Goal: Transaction & Acquisition: Purchase product/service

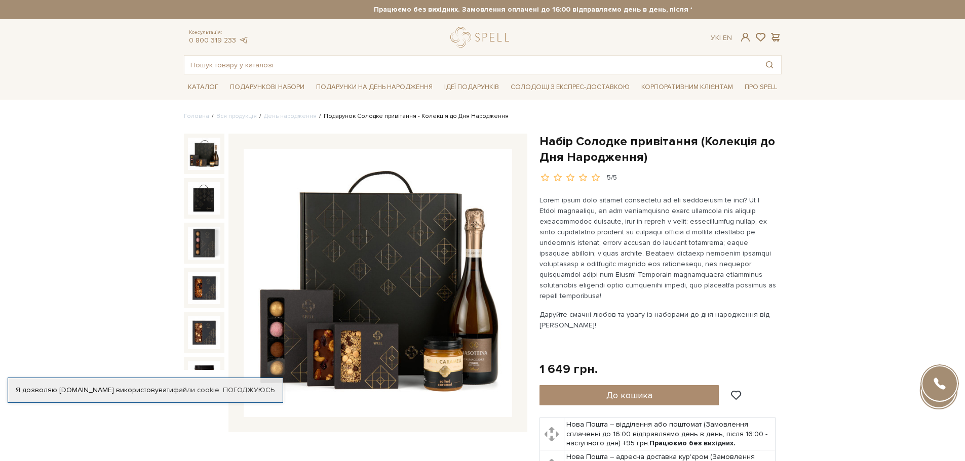
click at [205, 150] on img at bounding box center [204, 154] width 32 height 32
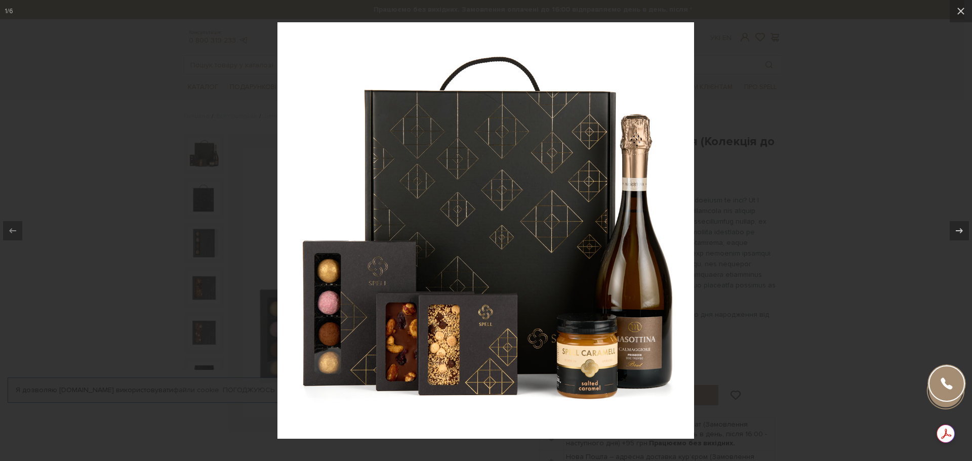
click at [735, 210] on div at bounding box center [486, 230] width 972 height 461
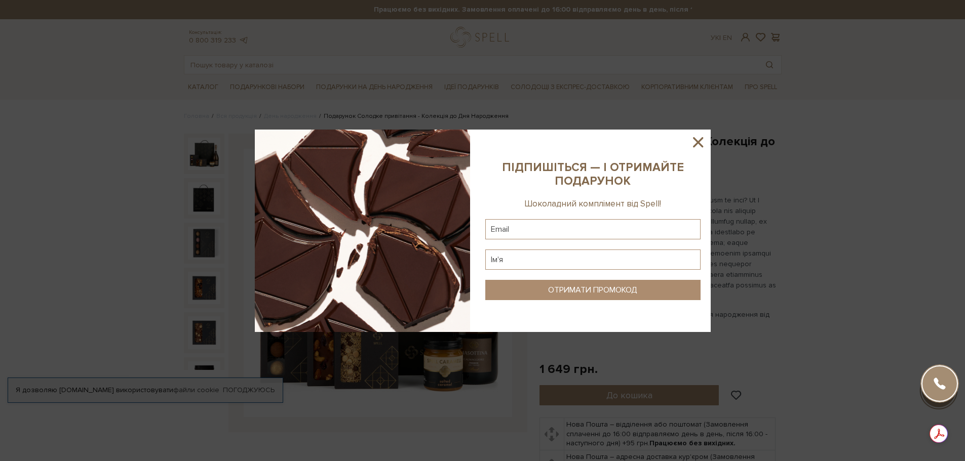
click at [697, 144] on icon at bounding box center [697, 142] width 17 height 17
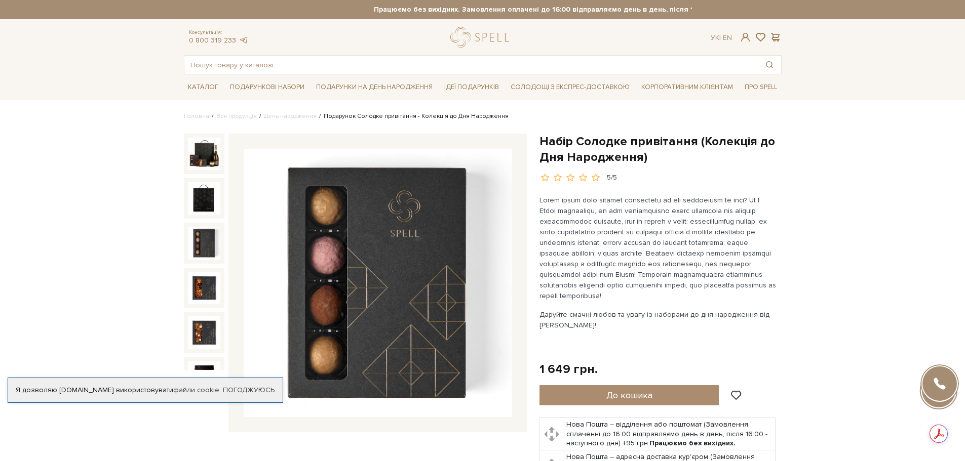
click at [206, 268] on div at bounding box center [204, 288] width 41 height 41
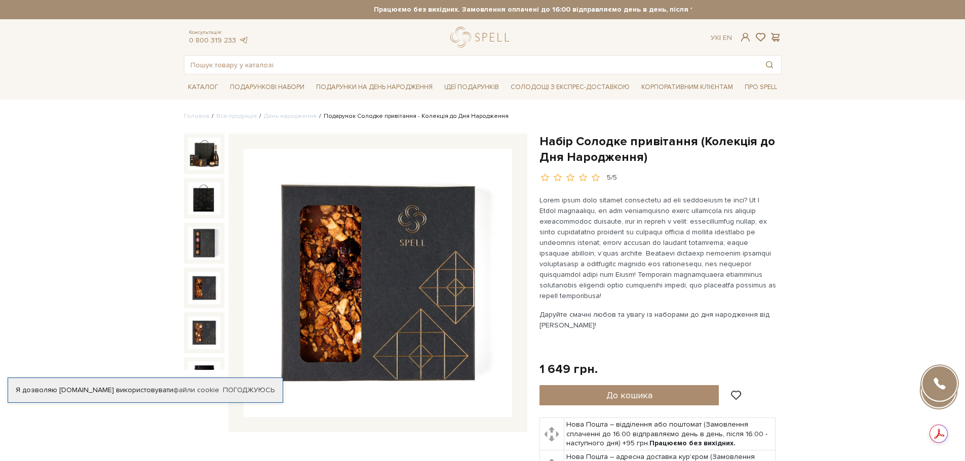
click at [206, 286] on img at bounding box center [204, 288] width 32 height 32
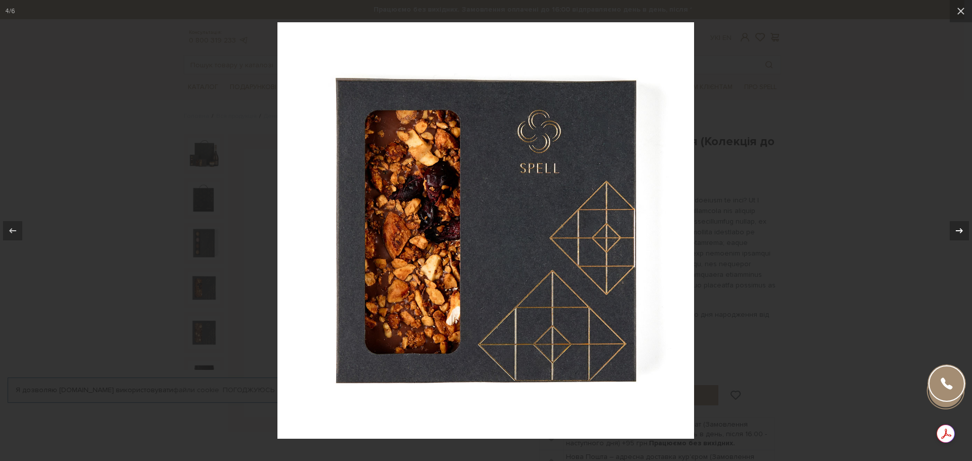
click at [959, 232] on icon at bounding box center [960, 231] width 12 height 12
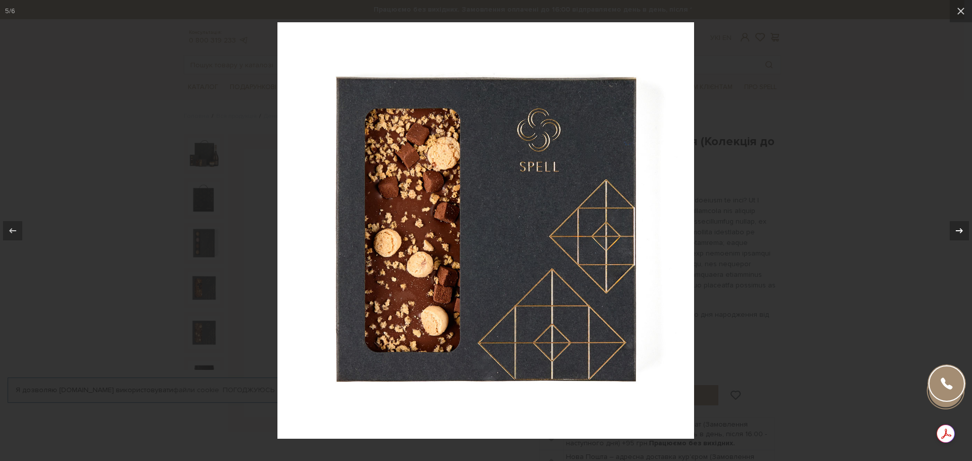
click at [959, 232] on icon at bounding box center [960, 231] width 12 height 12
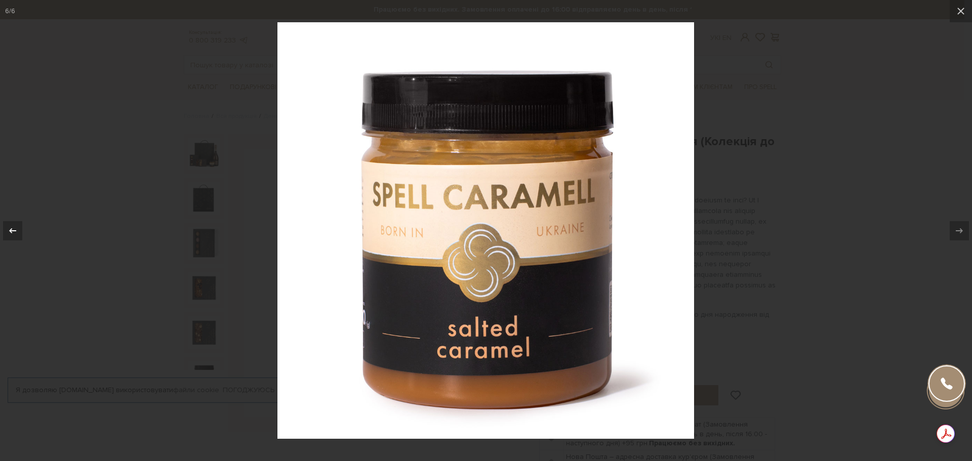
click at [13, 227] on icon at bounding box center [13, 231] width 12 height 12
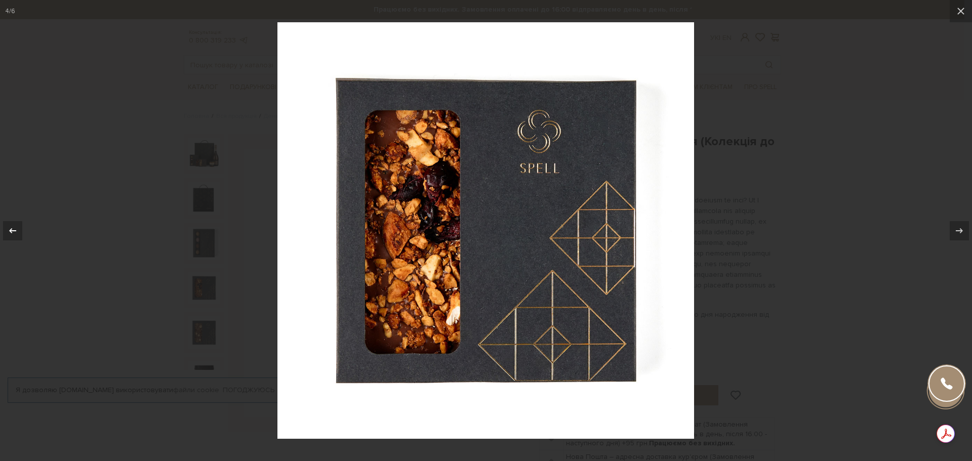
click at [13, 227] on icon at bounding box center [13, 231] width 12 height 12
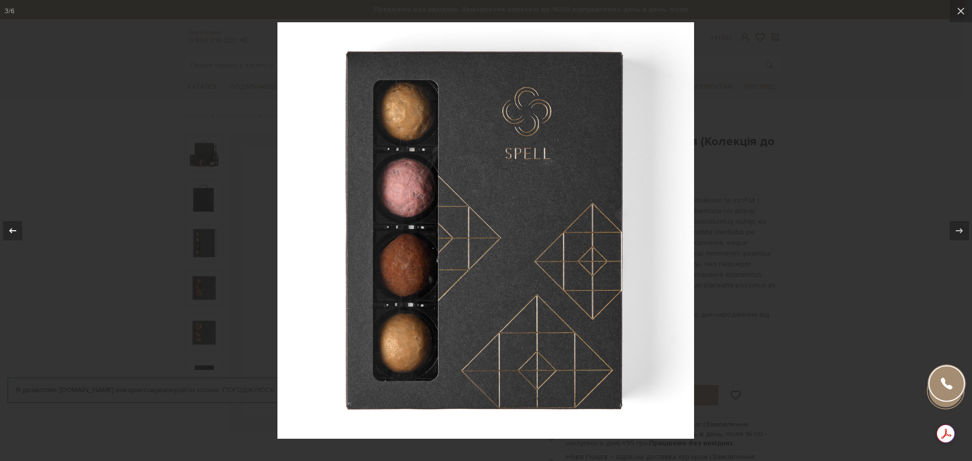
click at [13, 227] on icon at bounding box center [13, 231] width 12 height 12
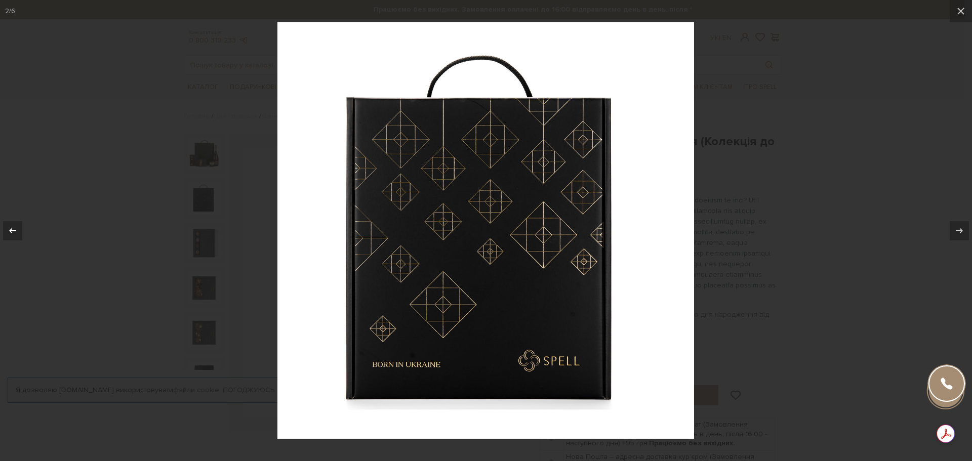
click at [13, 227] on icon at bounding box center [13, 231] width 12 height 12
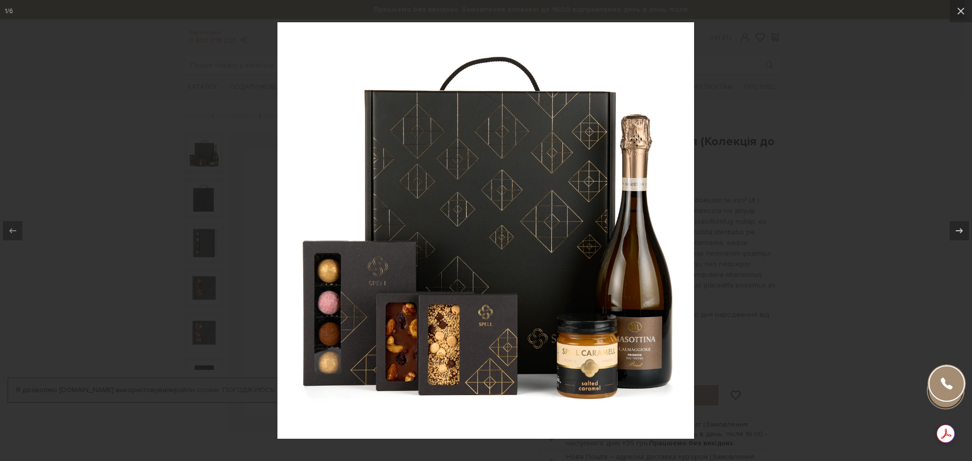
click at [799, 202] on div at bounding box center [486, 230] width 972 height 461
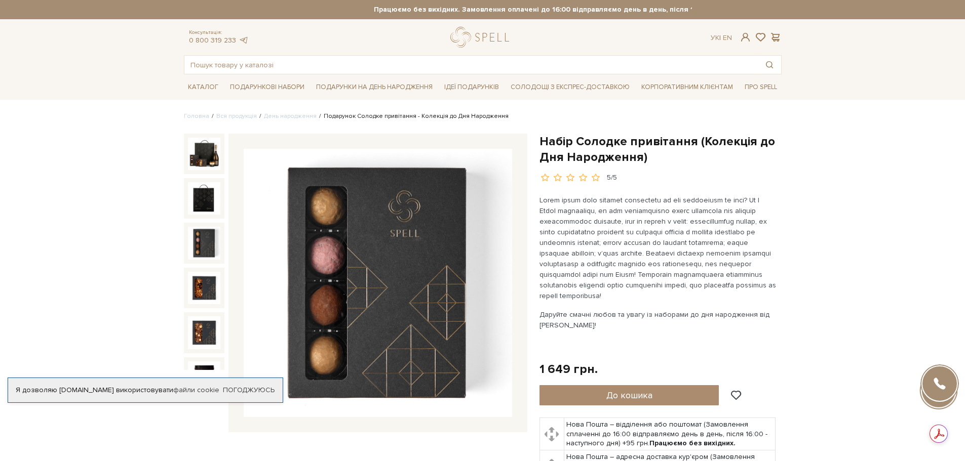
click at [206, 244] on img at bounding box center [204, 243] width 32 height 32
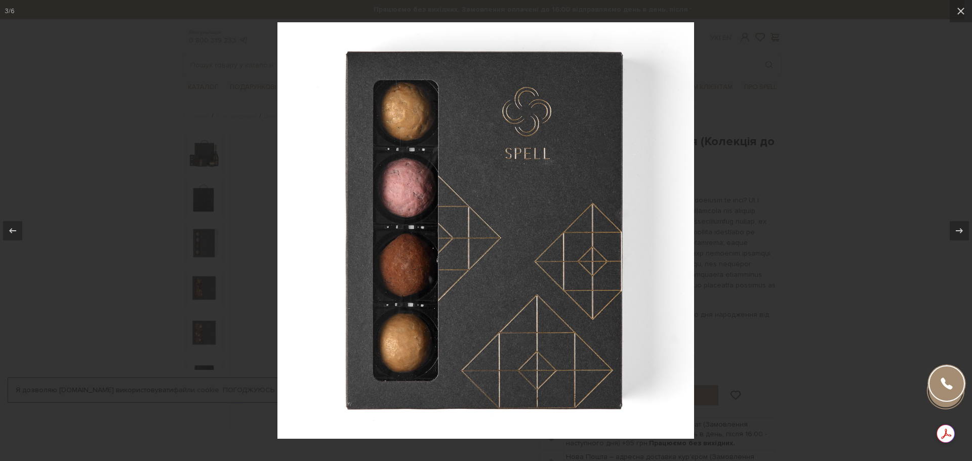
click at [186, 270] on div at bounding box center [486, 230] width 972 height 461
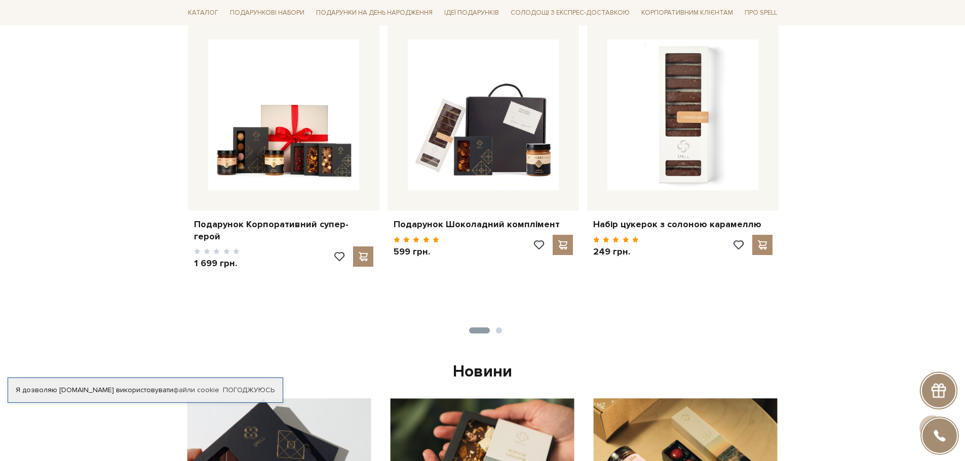
scroll to position [304, 0]
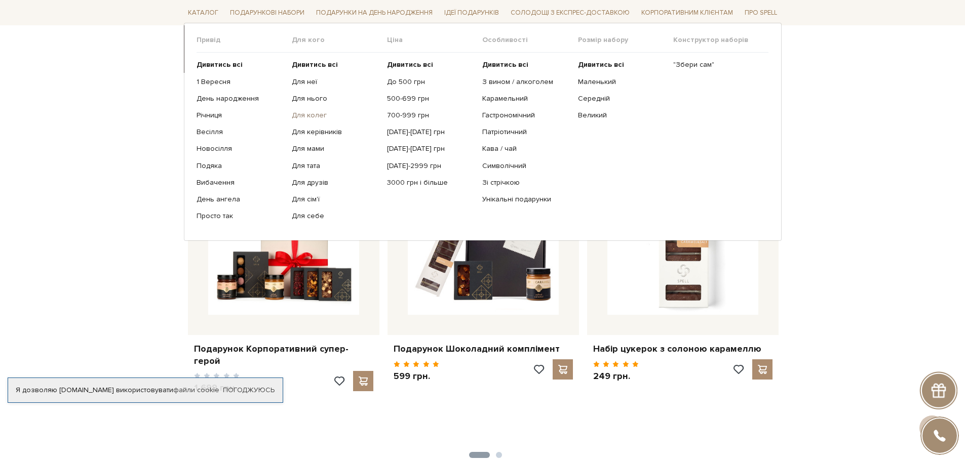
click at [308, 116] on link "Для колег" at bounding box center [336, 115] width 88 height 9
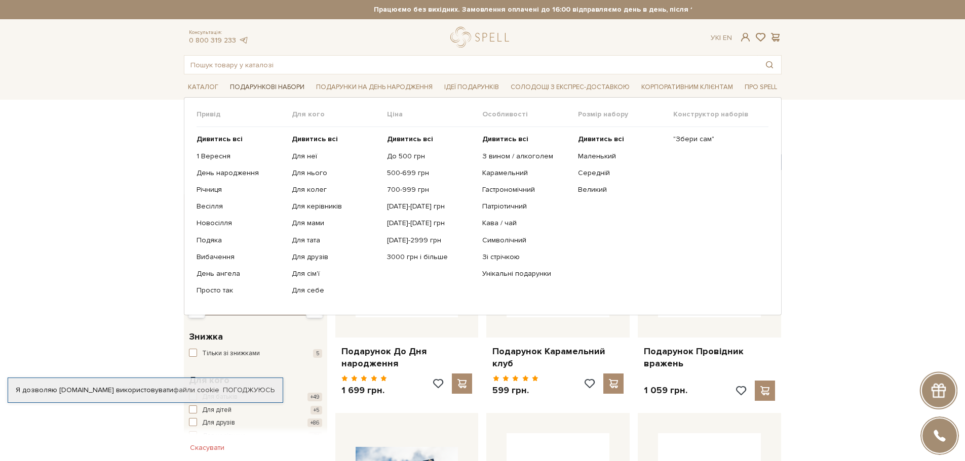
click at [276, 84] on span "Подарункові набори" at bounding box center [267, 88] width 83 height 16
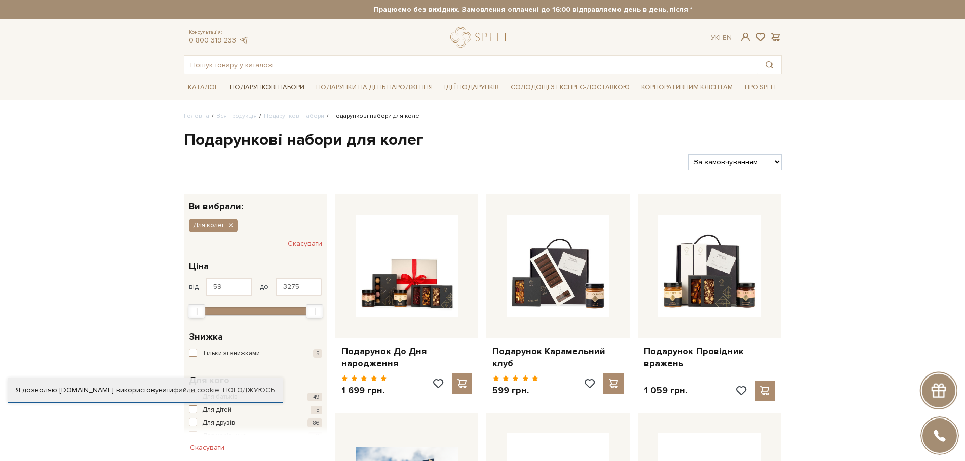
click at [276, 84] on span "Подарункові набори" at bounding box center [267, 88] width 83 height 16
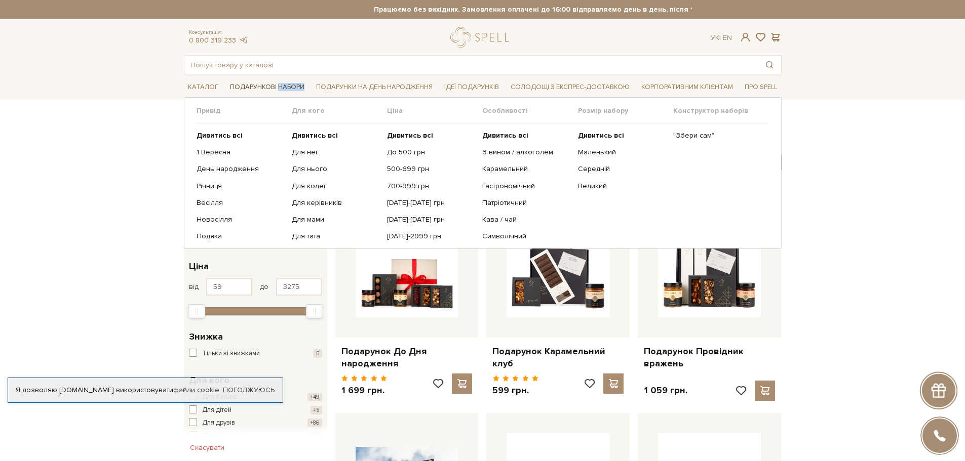
click at [276, 84] on span "Подарункові набори" at bounding box center [267, 88] width 83 height 16
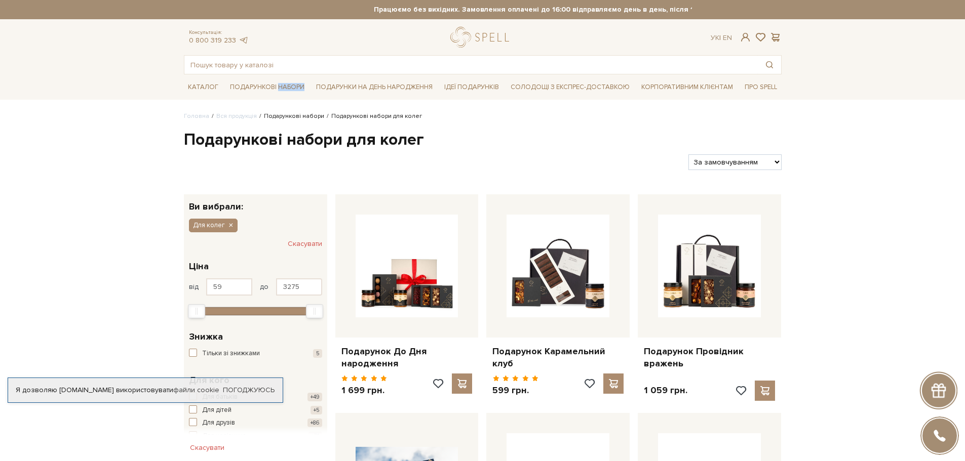
click at [296, 118] on link "Подарункові набори" at bounding box center [294, 116] width 60 height 8
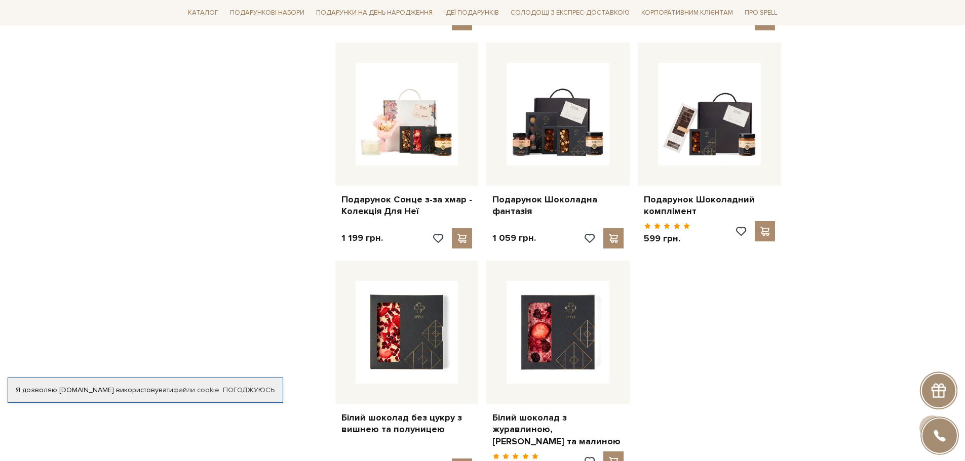
scroll to position [1165, 0]
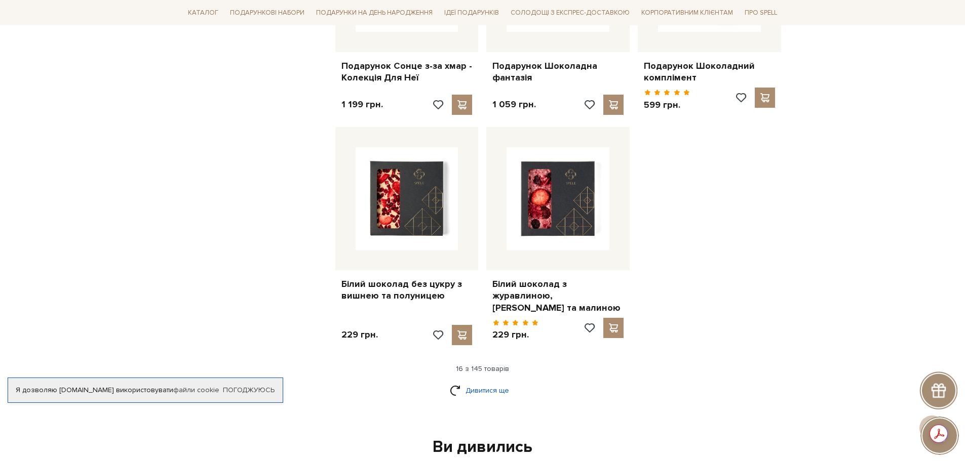
click at [487, 395] on link "Дивитися ще" at bounding box center [483, 391] width 66 height 18
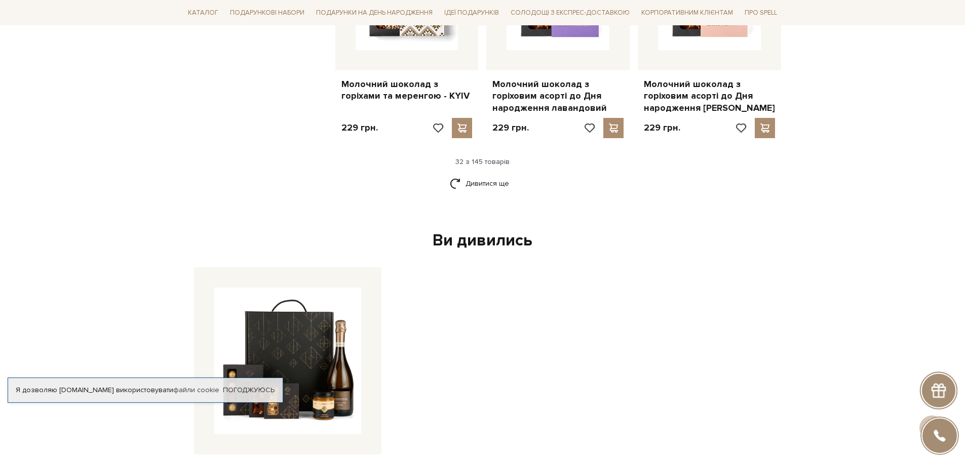
scroll to position [2481, 0]
click at [484, 175] on link "Дивитися ще" at bounding box center [483, 184] width 66 height 18
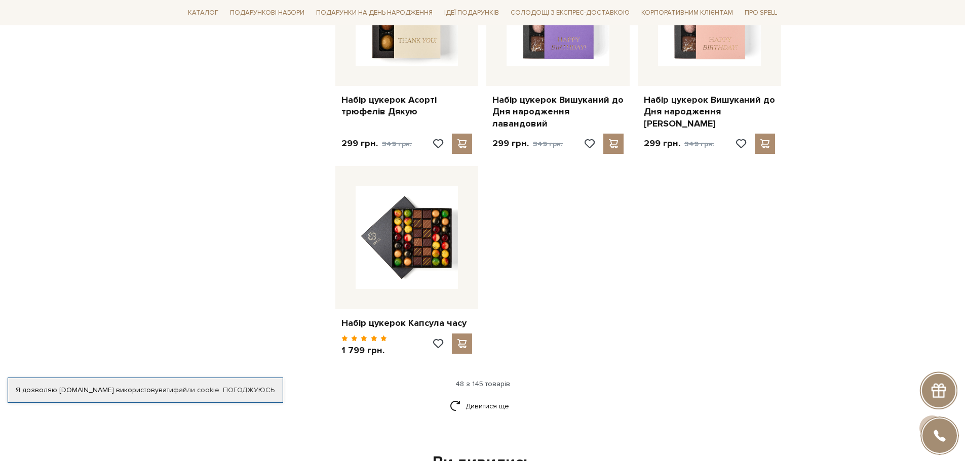
scroll to position [3646, 0]
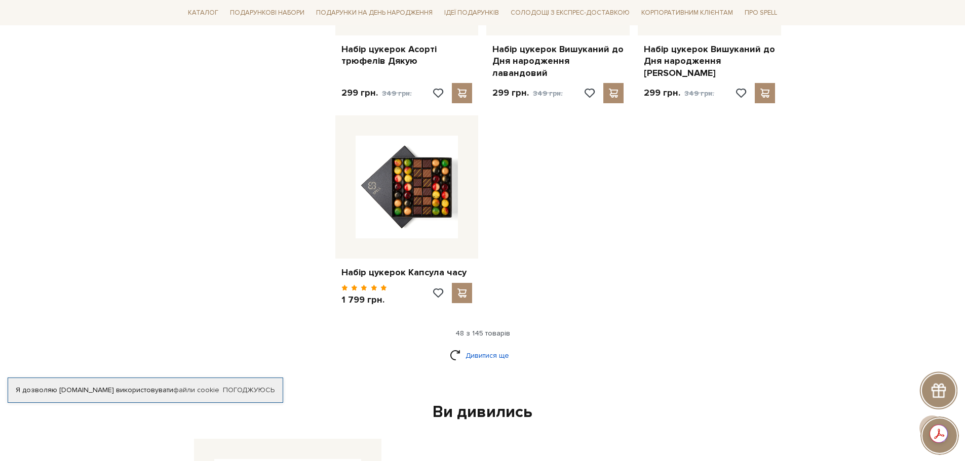
click at [492, 347] on link "Дивитися ще" at bounding box center [483, 356] width 66 height 18
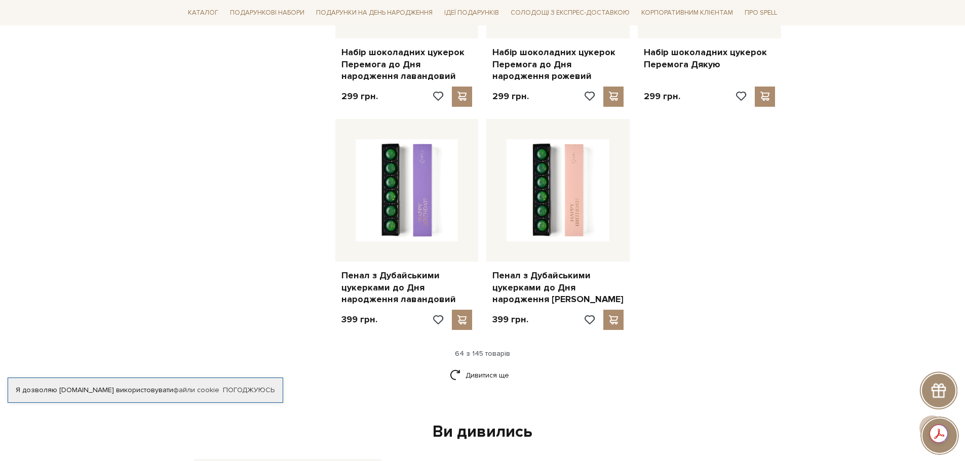
scroll to position [4862, 0]
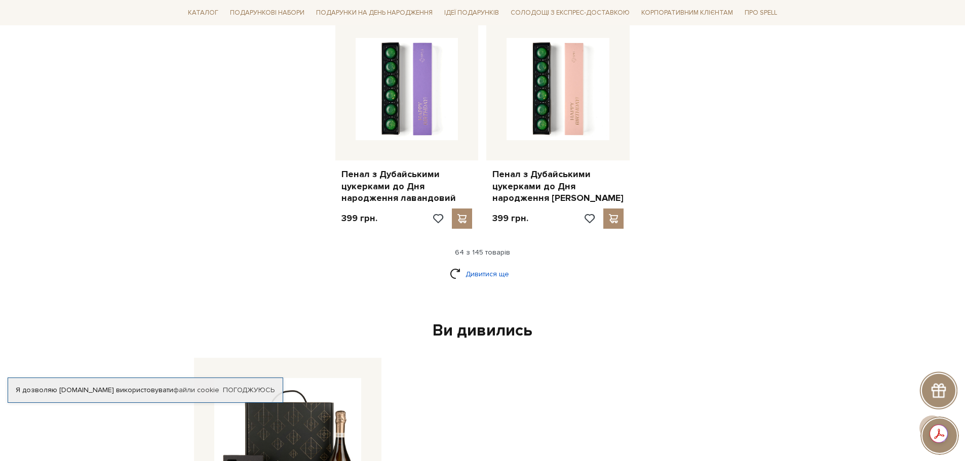
click at [478, 265] on link "Дивитися ще" at bounding box center [483, 274] width 66 height 18
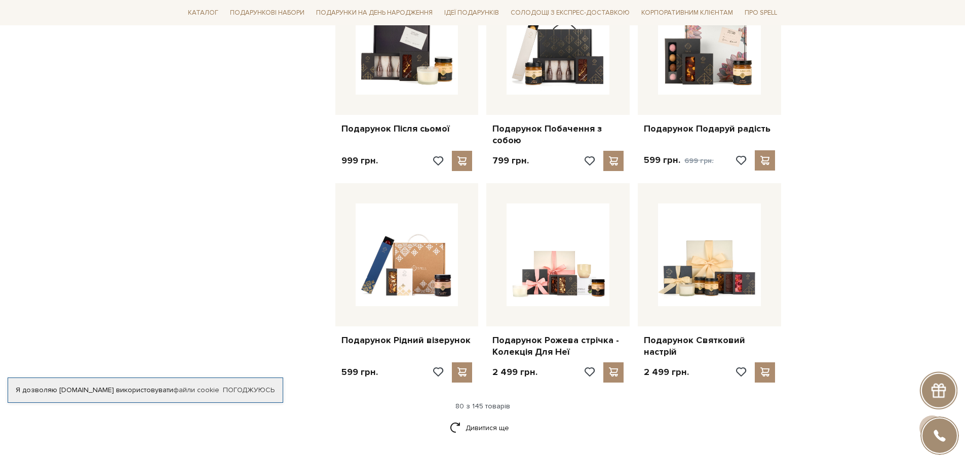
scroll to position [5925, 0]
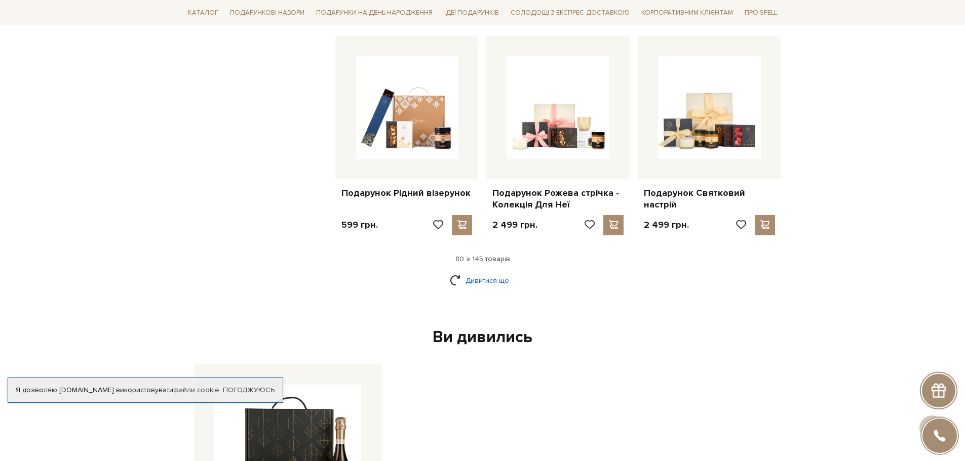
click at [490, 272] on link "Дивитися ще" at bounding box center [483, 281] width 66 height 18
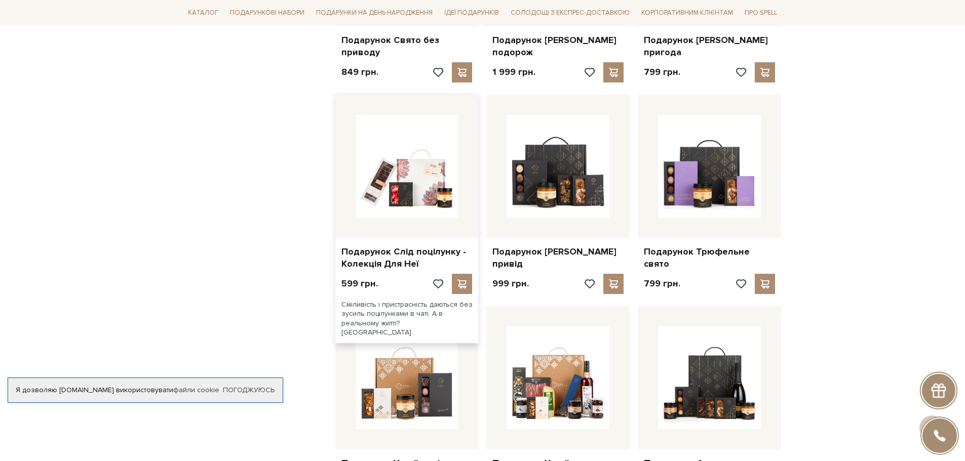
scroll to position [6482, 0]
